Goal: Information Seeking & Learning: Learn about a topic

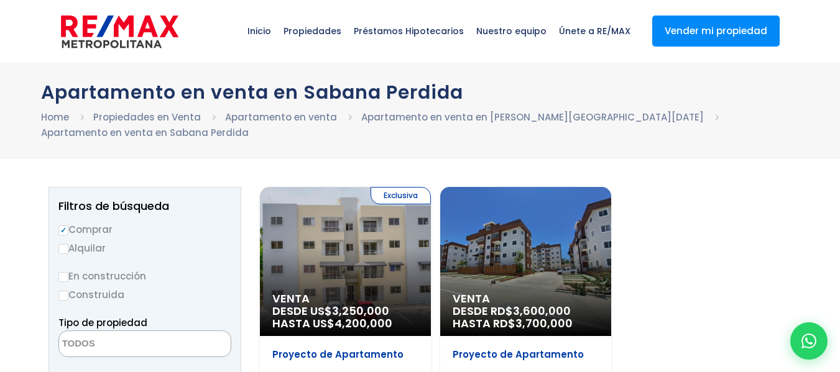
select select
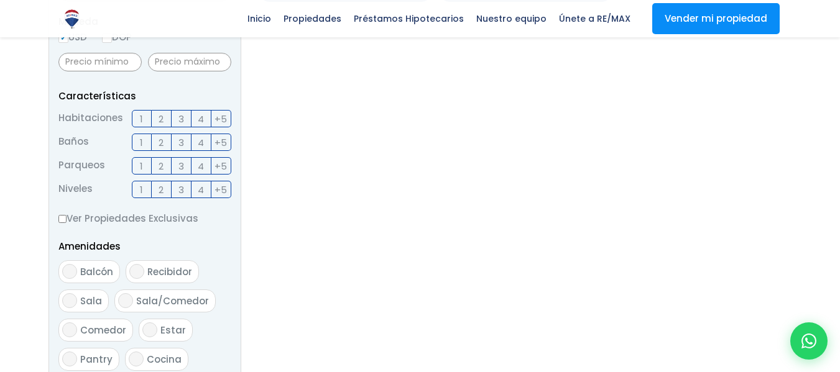
scroll to position [559, 0]
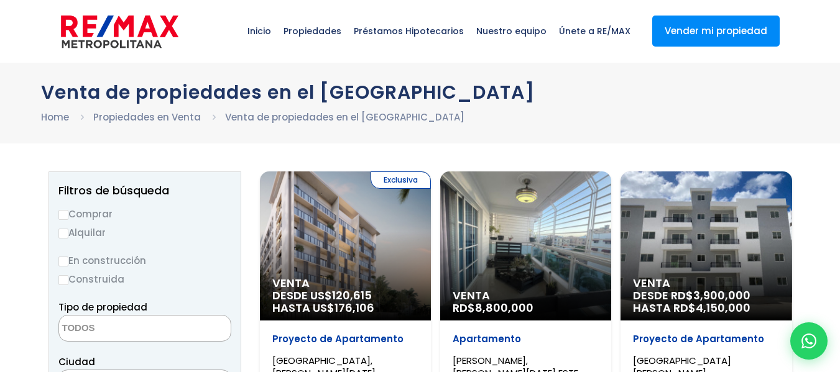
select select
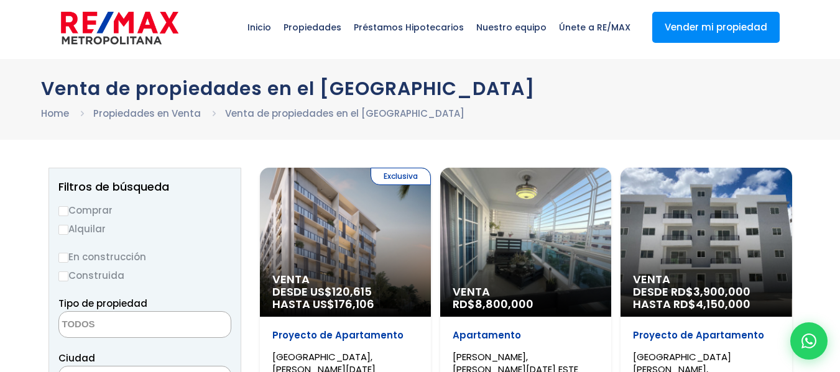
scroll to position [62, 0]
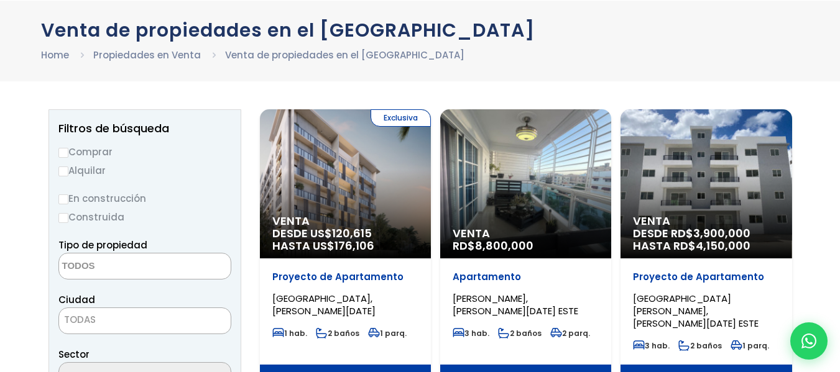
click at [89, 155] on label "Comprar" at bounding box center [144, 152] width 173 height 16
click at [68, 155] on input "Comprar" at bounding box center [63, 153] width 10 height 10
radio input "true"
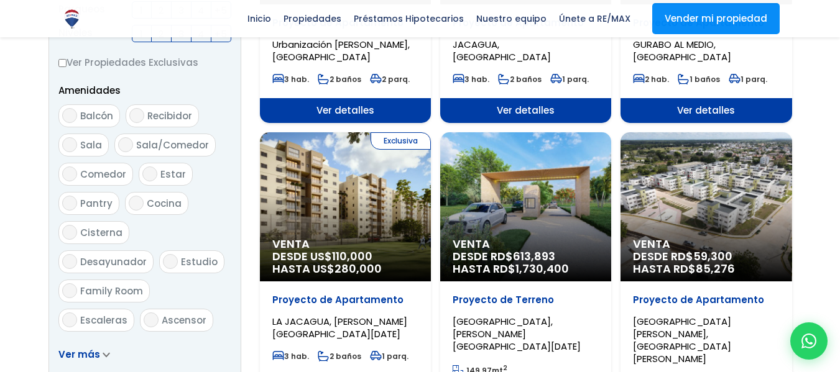
scroll to position [435, 0]
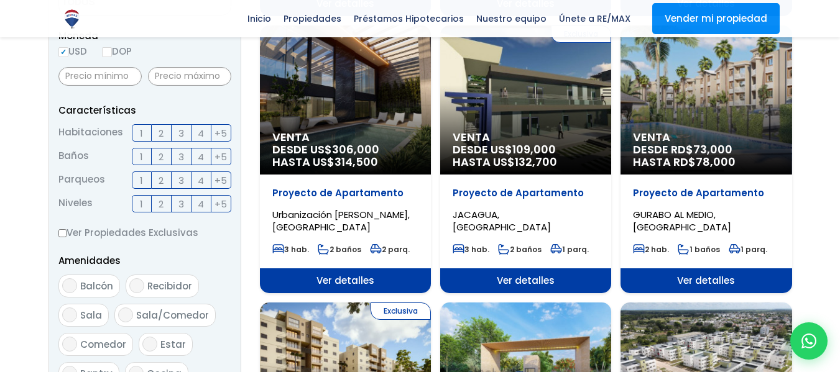
click at [66, 26] on img at bounding box center [72, 19] width 22 height 22
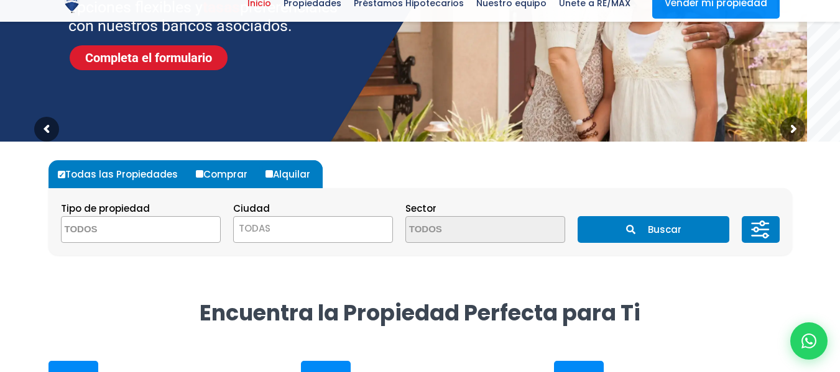
scroll to position [249, 0]
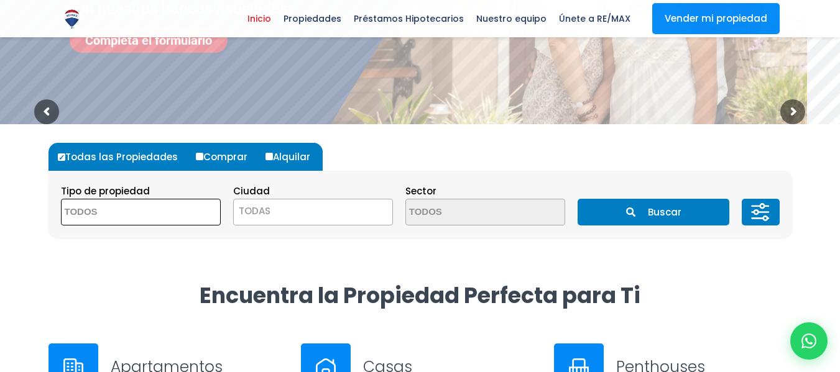
click at [152, 219] on textarea "Search" at bounding box center [122, 213] width 121 height 27
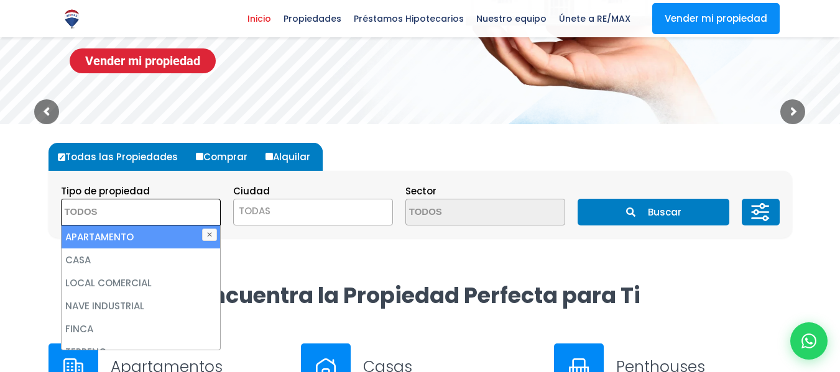
click at [146, 239] on li "APARTAMENTO" at bounding box center [141, 237] width 159 height 23
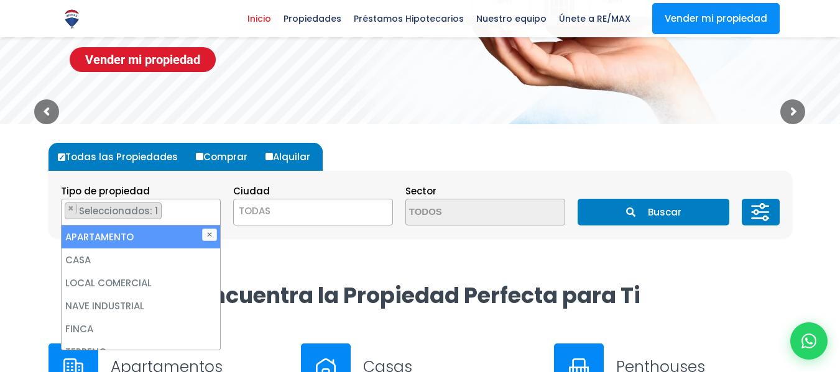
select select "apartment"
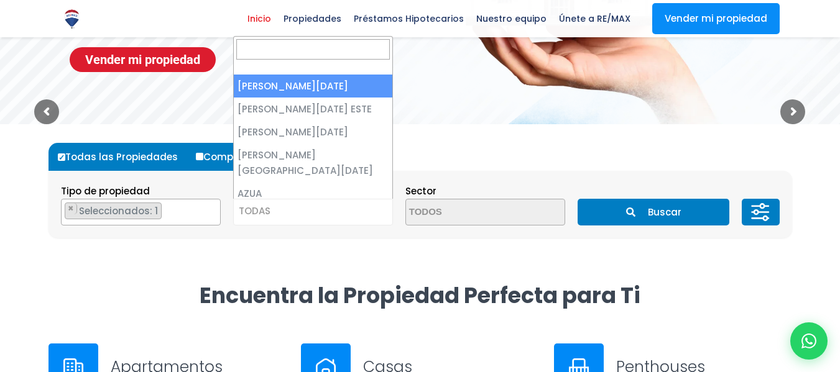
click at [279, 214] on span "TODAS" at bounding box center [313, 211] width 159 height 17
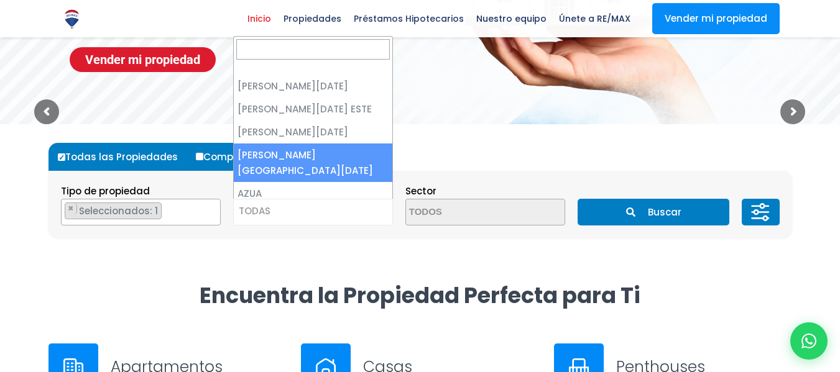
select select "150"
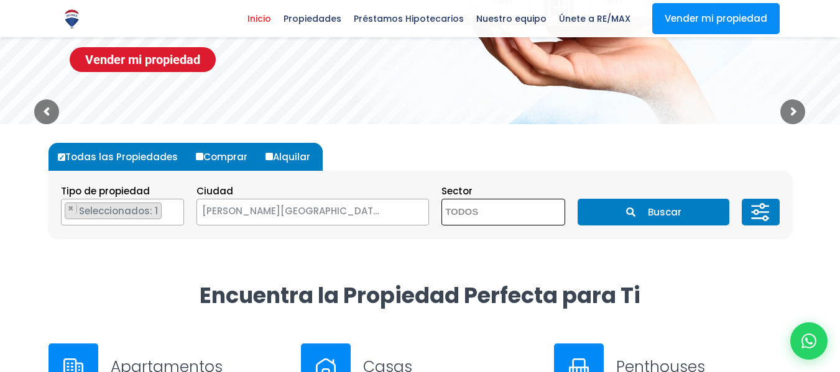
click at [485, 209] on textarea "Search" at bounding box center [502, 213] width 121 height 27
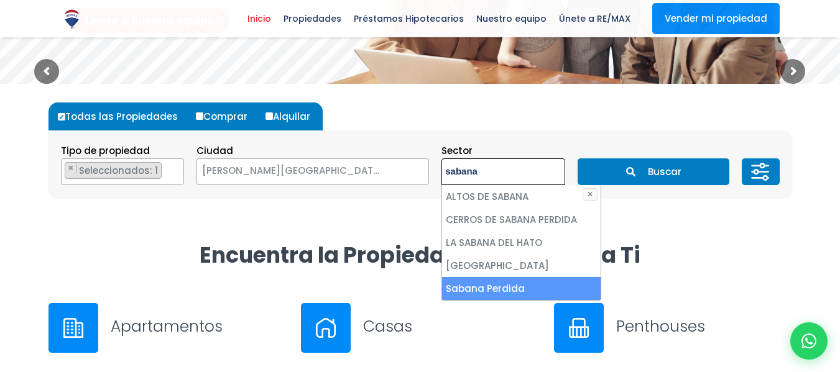
scroll to position [311, 0]
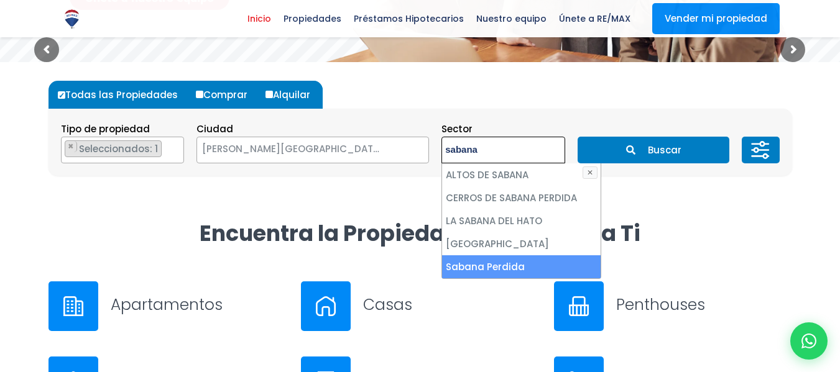
type textarea "sabana"
click at [472, 269] on li "Sabana Perdida" at bounding box center [521, 266] width 159 height 23
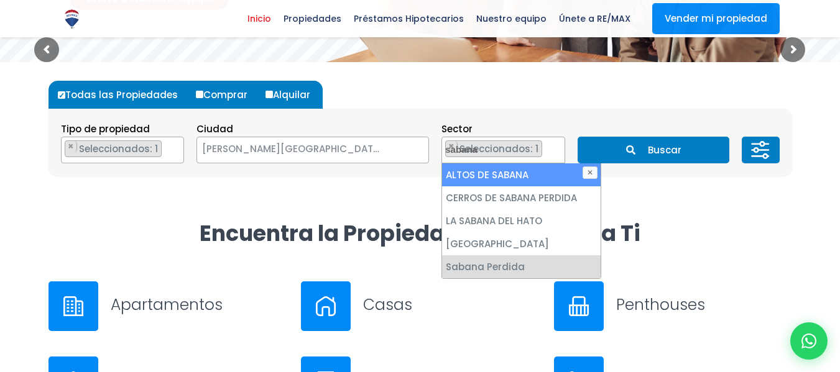
click at [496, 173] on li "ALTOS DE SABANA" at bounding box center [521, 174] width 159 height 23
select select "13526"
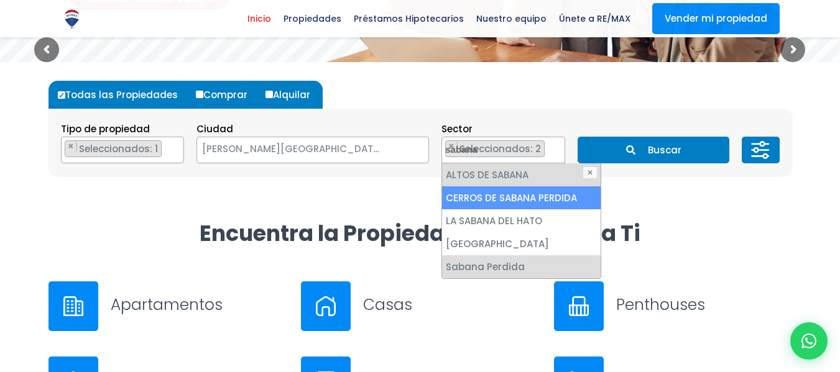
click at [495, 196] on li "CERROS DE SABANA PERDIDA" at bounding box center [521, 197] width 159 height 23
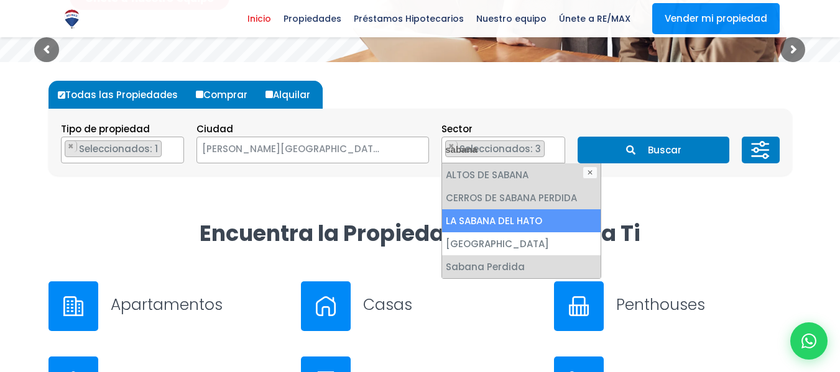
click at [490, 218] on li "LA SABANA DEL HATO" at bounding box center [521, 220] width 159 height 23
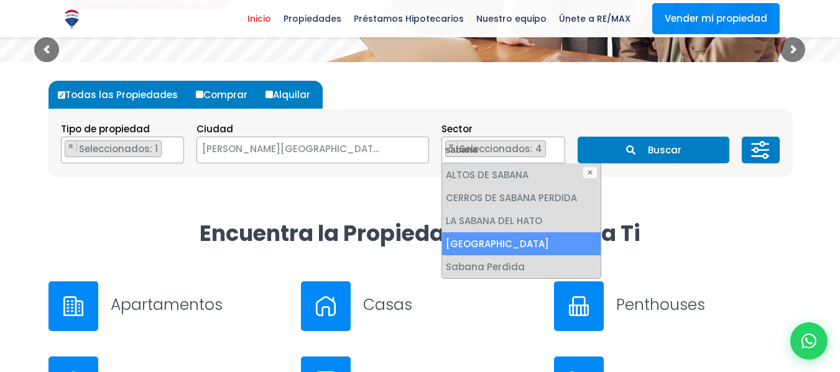
click at [487, 246] on li "[GEOGRAPHIC_DATA]" at bounding box center [521, 243] width 159 height 23
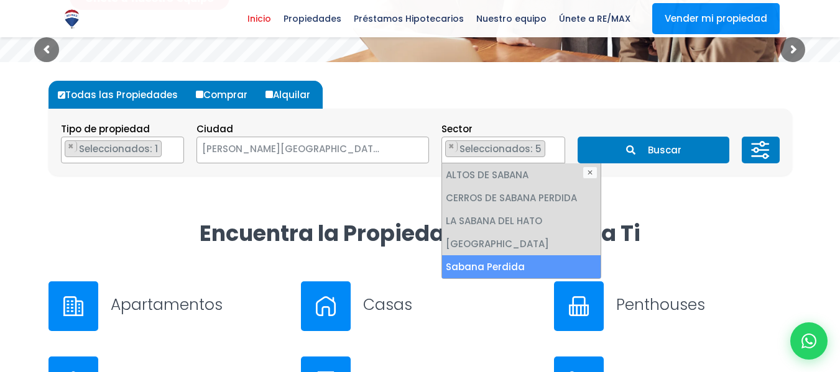
click at [636, 149] on button "Buscar" at bounding box center [653, 150] width 152 height 27
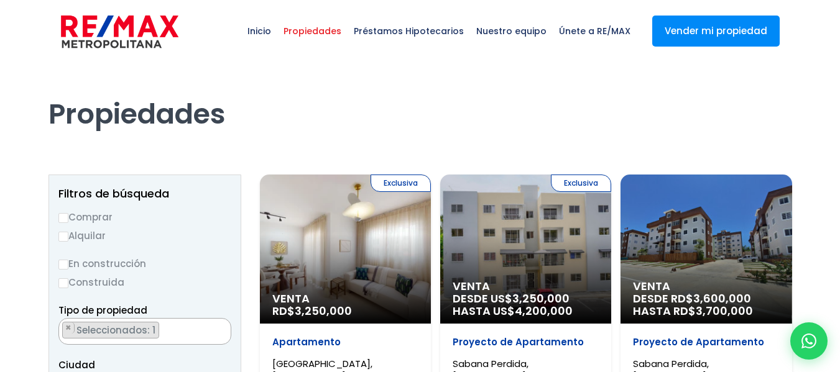
scroll to position [3188, 0]
select select "13526"
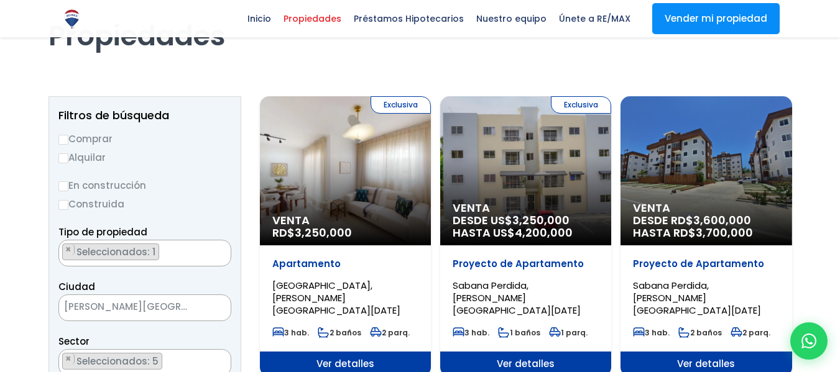
scroll to position [62, 0]
